Goal: Find specific page/section: Find specific page/section

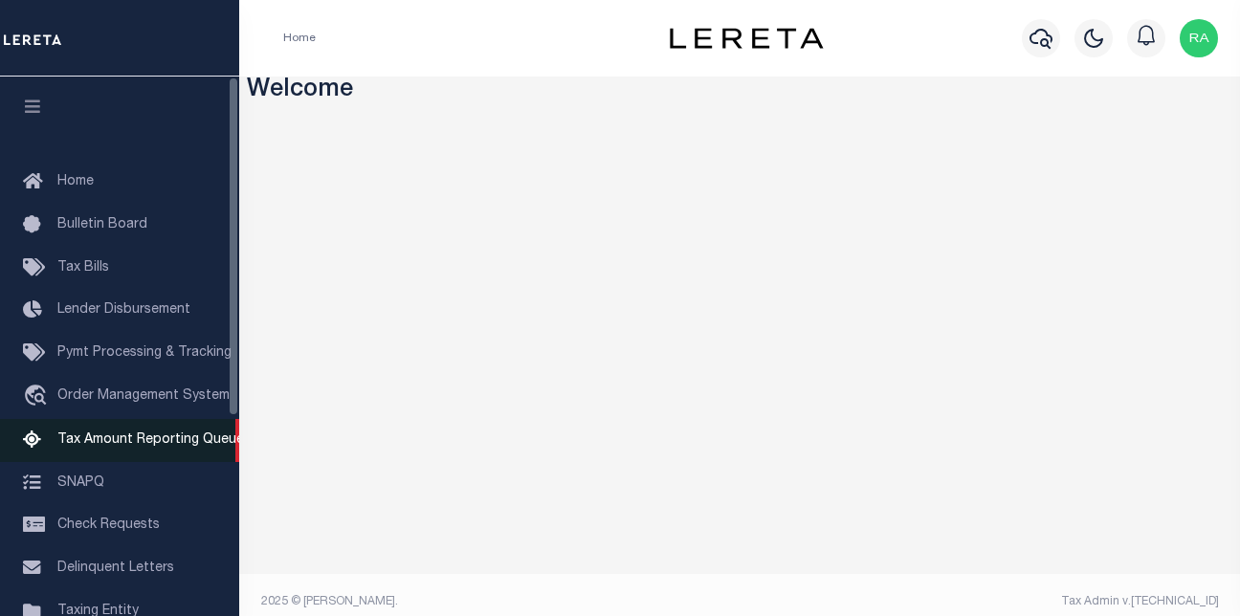
click at [122, 434] on link "Tax Amount Reporting Queue" at bounding box center [119, 440] width 239 height 43
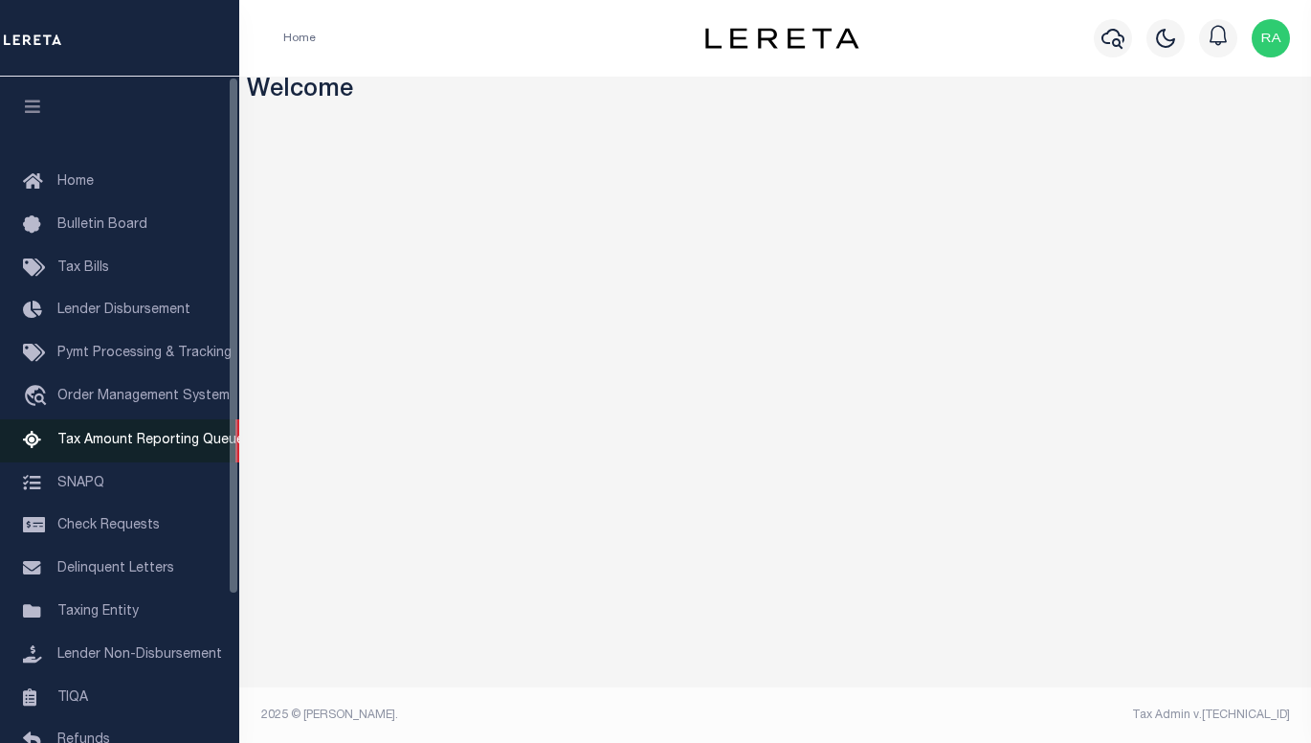
click at [165, 444] on span "Tax Amount Reporting Queue" at bounding box center [150, 439] width 187 height 13
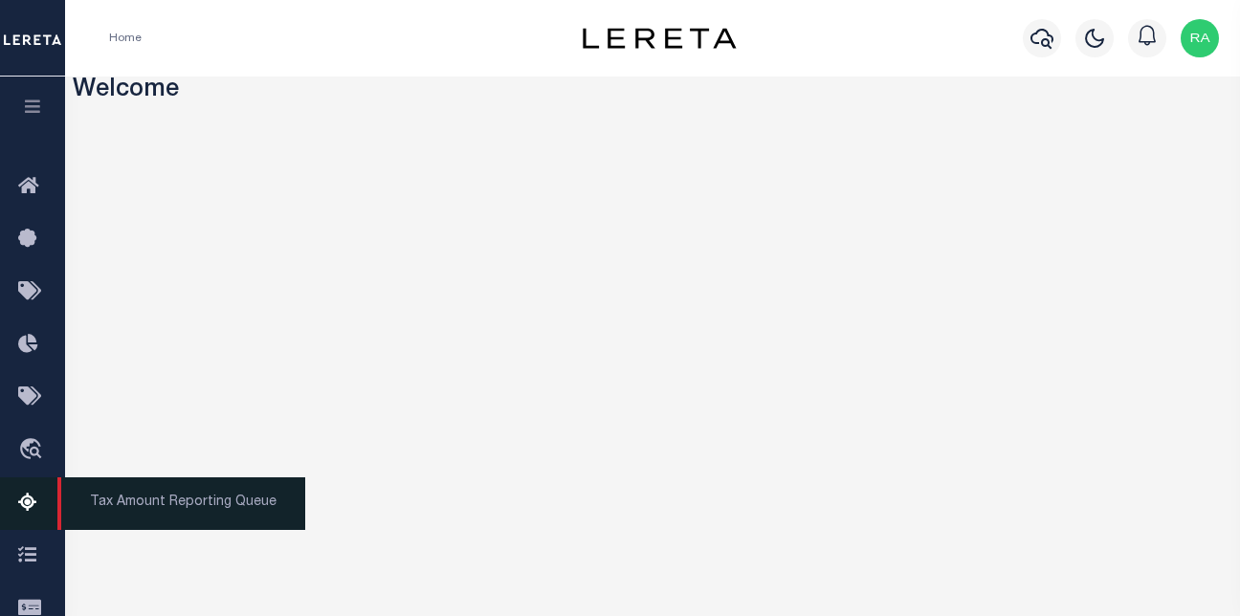
click at [30, 505] on icon at bounding box center [33, 504] width 31 height 24
